Goal: Check status: Check status

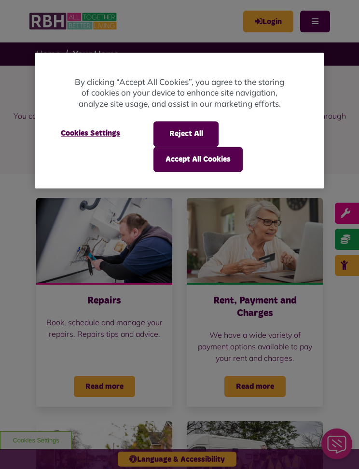
click at [200, 132] on button "Reject All" at bounding box center [185, 134] width 65 height 25
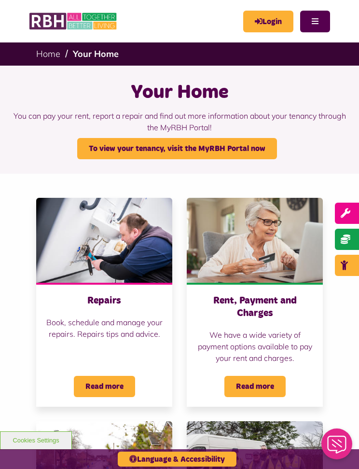
click at [275, 24] on link "Login" at bounding box center [268, 22] width 50 height 22
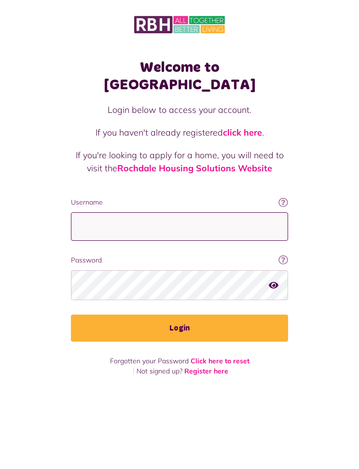
click at [97, 212] on input "Username" at bounding box center [179, 226] width 217 height 28
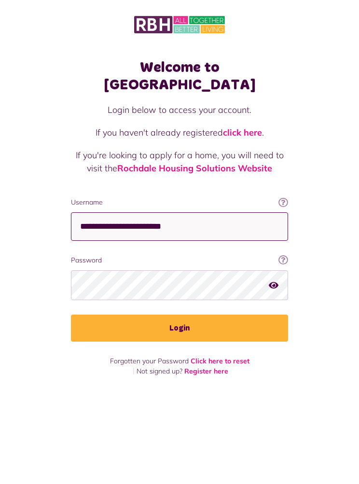
type input "**********"
click at [185, 308] on fieldset "**********" at bounding box center [179, 269] width 217 height 144
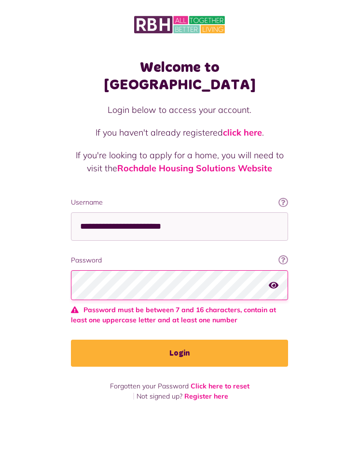
click at [278, 280] on icon "button" at bounding box center [274, 284] width 10 height 9
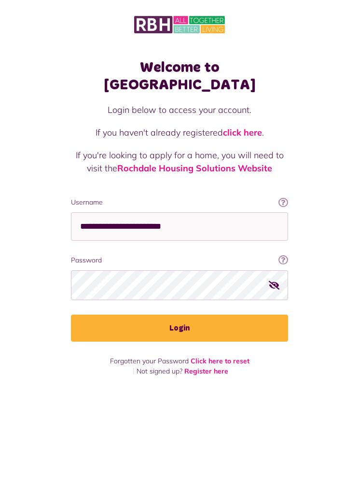
click at [191, 315] on button "Login" at bounding box center [179, 328] width 217 height 27
click at [188, 315] on button "Login" at bounding box center [179, 328] width 217 height 27
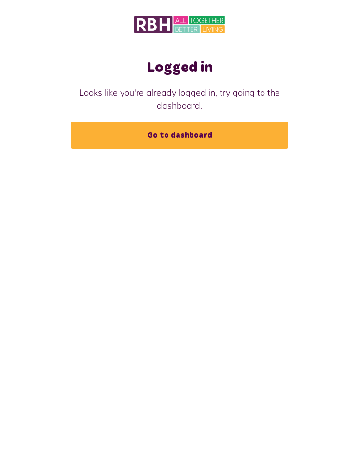
click at [184, 134] on link "Go to dashboard" at bounding box center [179, 135] width 217 height 27
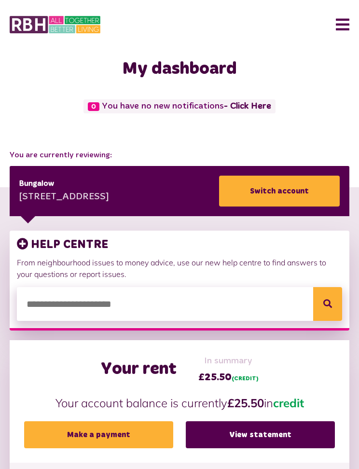
click at [348, 20] on button "Menu" at bounding box center [339, 25] width 21 height 30
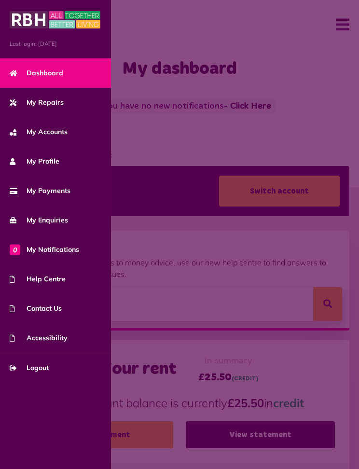
click at [59, 219] on span "My Enquiries" at bounding box center [39, 220] width 58 height 10
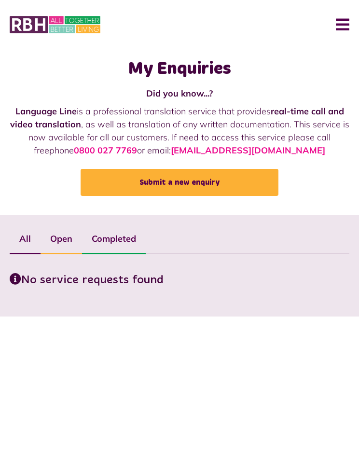
click at [67, 238] on label "Open" at bounding box center [62, 239] width 42 height 28
click at [122, 237] on label "Completed" at bounding box center [114, 239] width 64 height 28
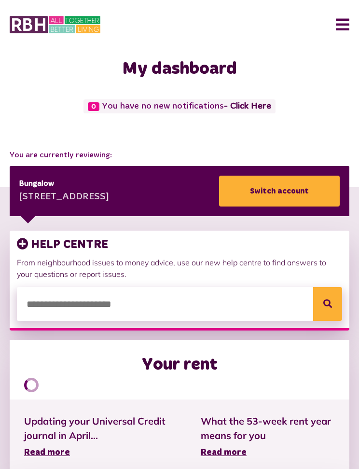
click at [339, 28] on button "Menu" at bounding box center [339, 25] width 21 height 30
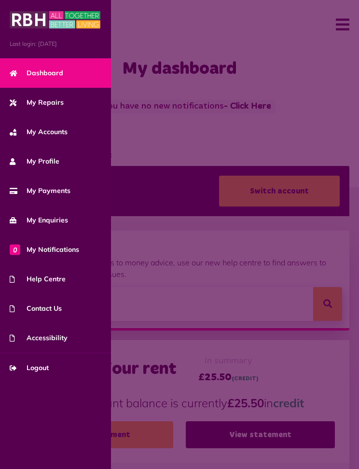
click at [60, 105] on span "My Repairs" at bounding box center [37, 102] width 54 height 10
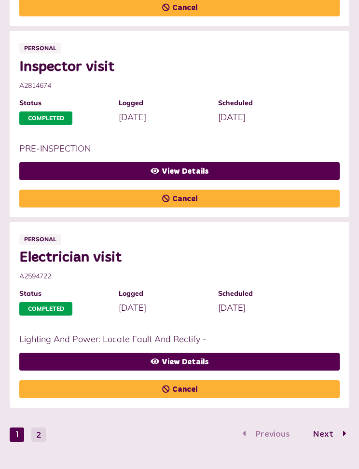
scroll to position [1085, 0]
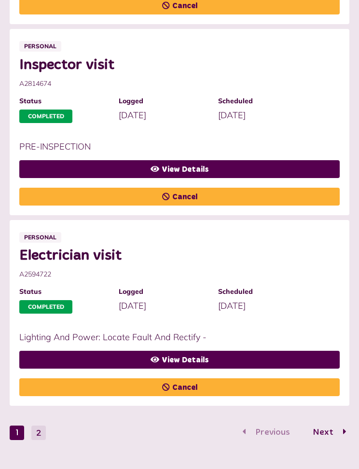
click at [316, 405] on li "Personal Electrician visit A2594722 Status Completed Logged 06/02/2023" at bounding box center [180, 313] width 340 height 186
click at [332, 433] on span "Next" at bounding box center [323, 432] width 35 height 9
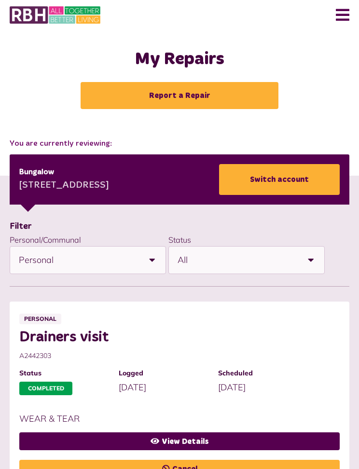
scroll to position [0, 0]
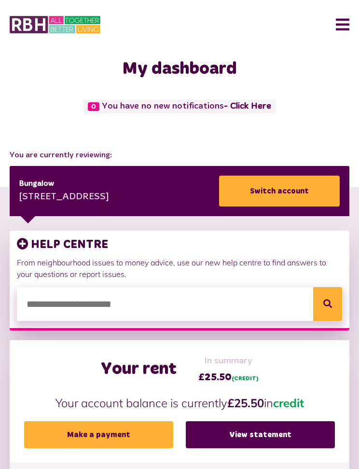
click at [348, 18] on button "Menu" at bounding box center [339, 25] width 21 height 30
